Goal: Find specific page/section: Find specific page/section

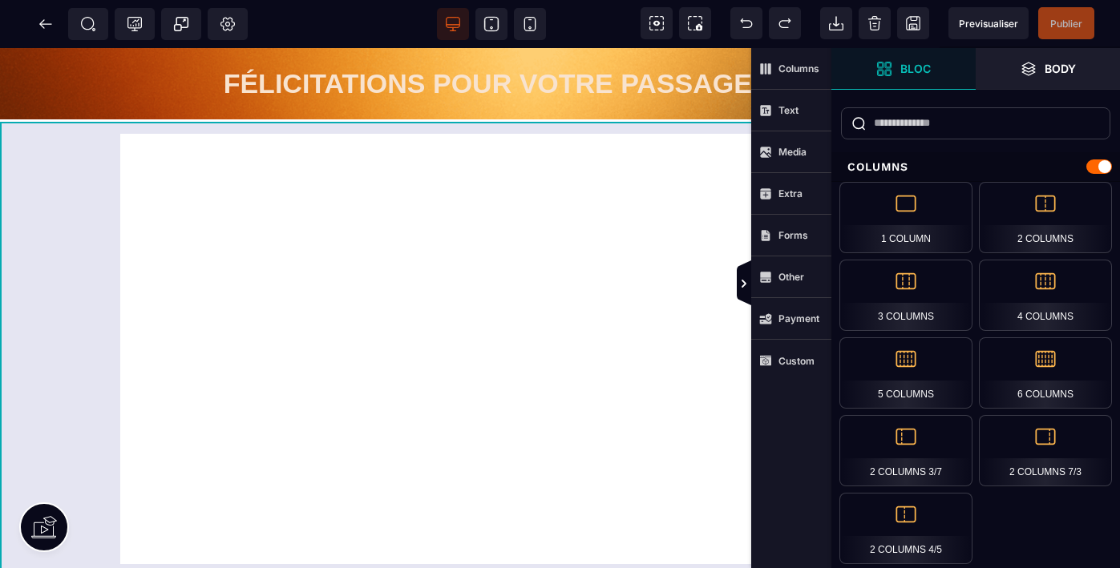
scroll to position [0, 6]
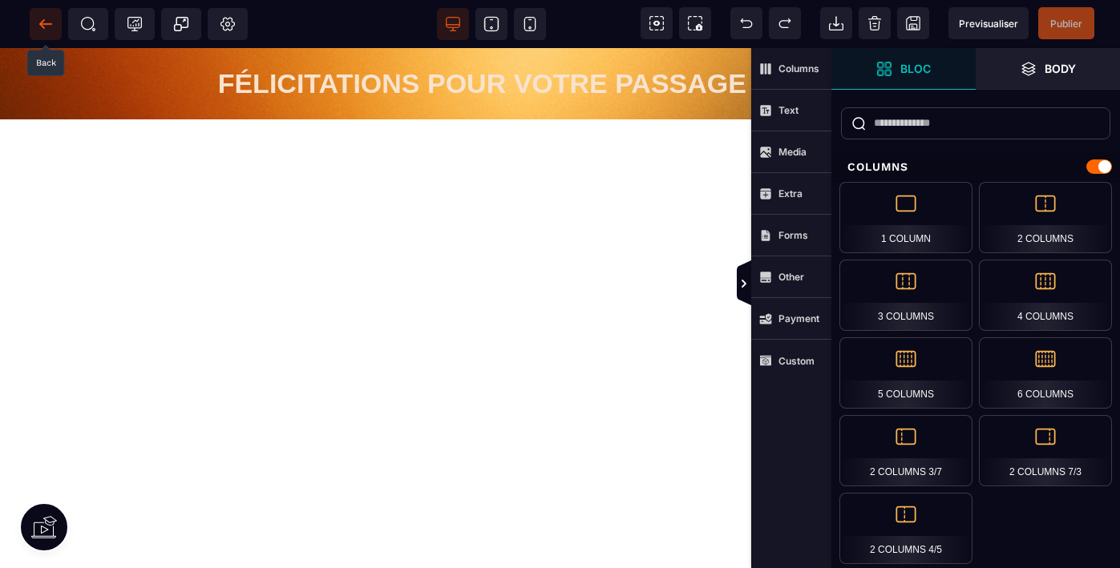
click at [42, 26] on icon at bounding box center [46, 24] width 16 height 16
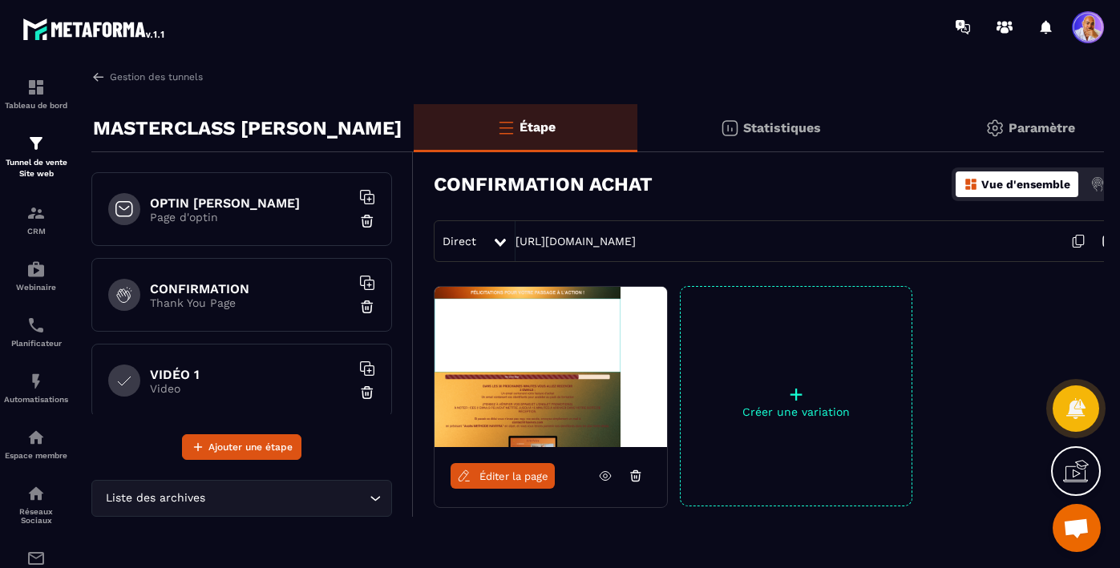
click at [261, 289] on h6 "CONFIRMATION" at bounding box center [250, 288] width 200 height 15
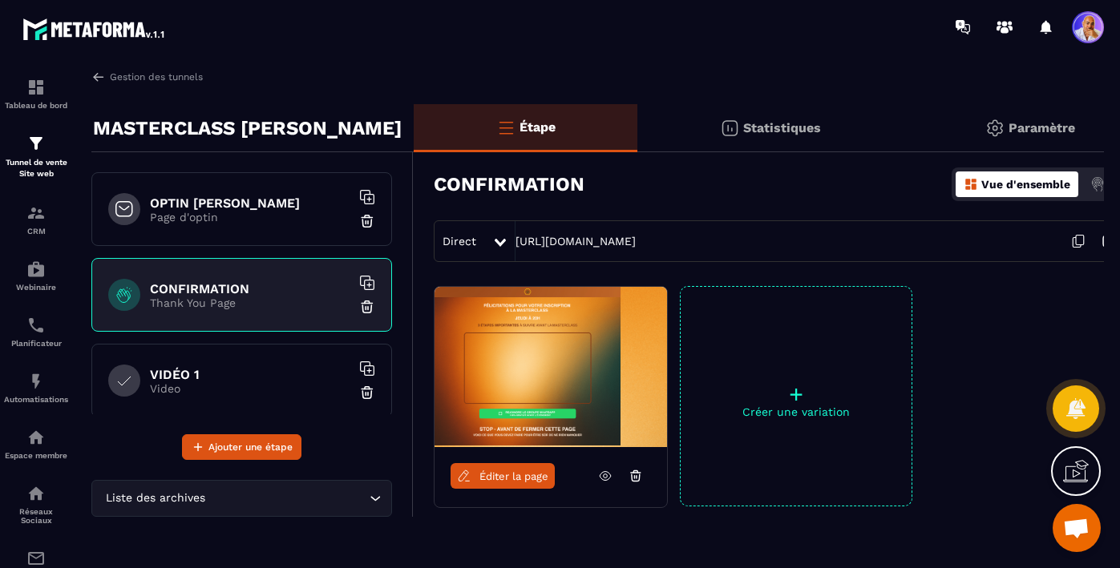
click at [501, 476] on span "Éditer la page" at bounding box center [513, 476] width 69 height 12
